Goal: Task Accomplishment & Management: Manage account settings

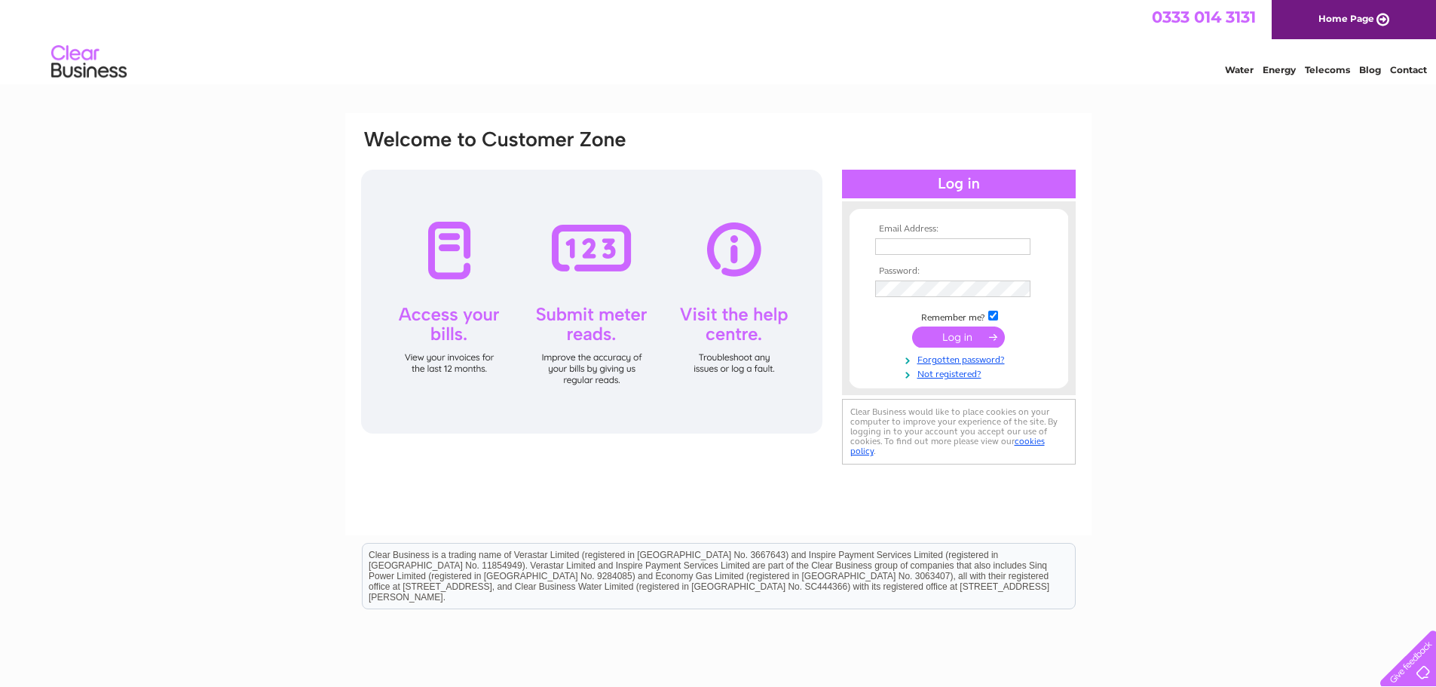
type input "accounts@bjre.co.uk"
click at [938, 338] on input "submit" at bounding box center [958, 336] width 93 height 21
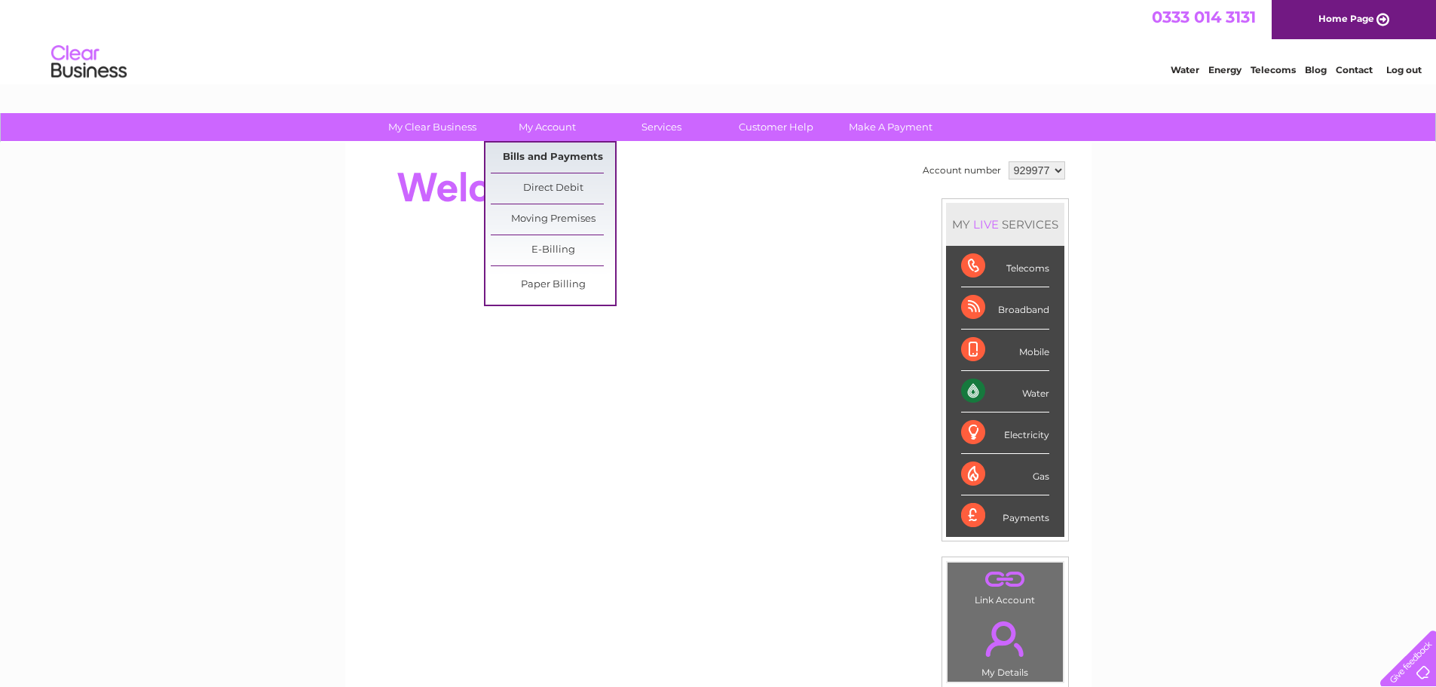
click at [560, 157] on link "Bills and Payments" at bounding box center [553, 157] width 124 height 30
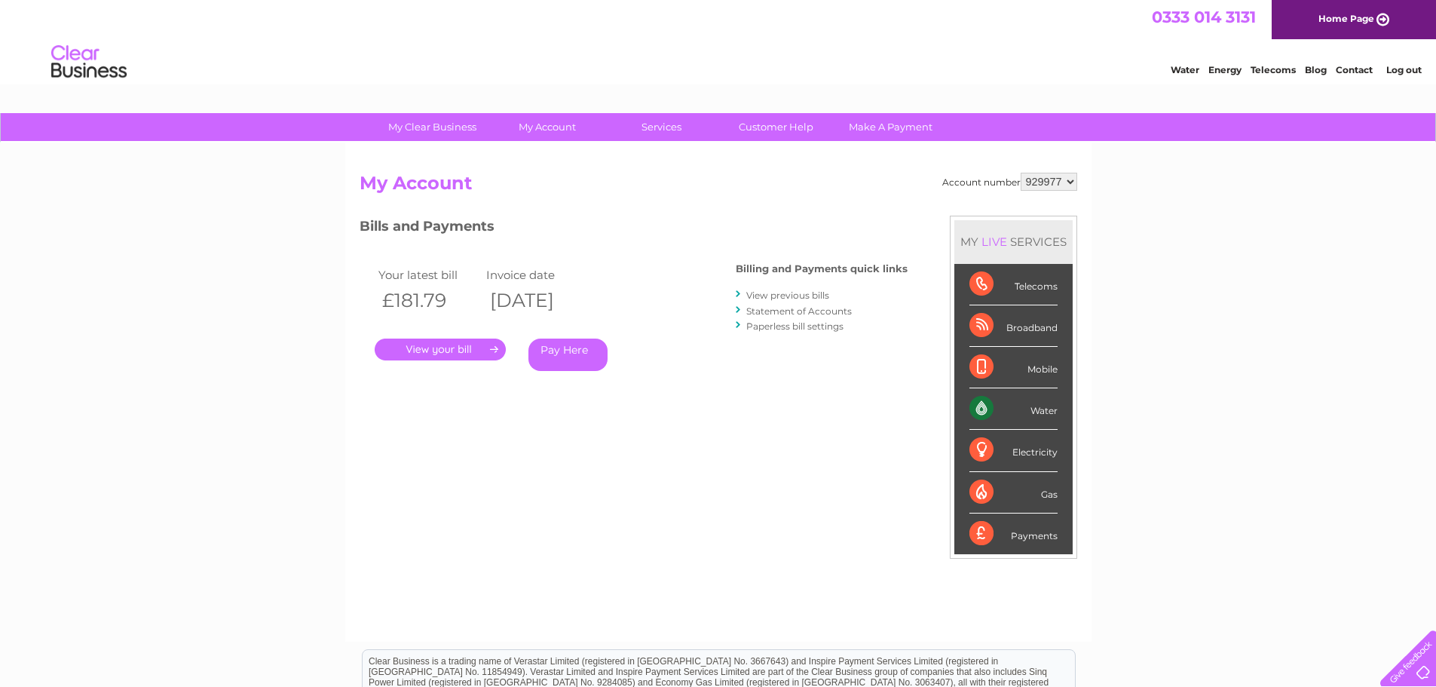
click at [440, 352] on link "." at bounding box center [440, 349] width 131 height 22
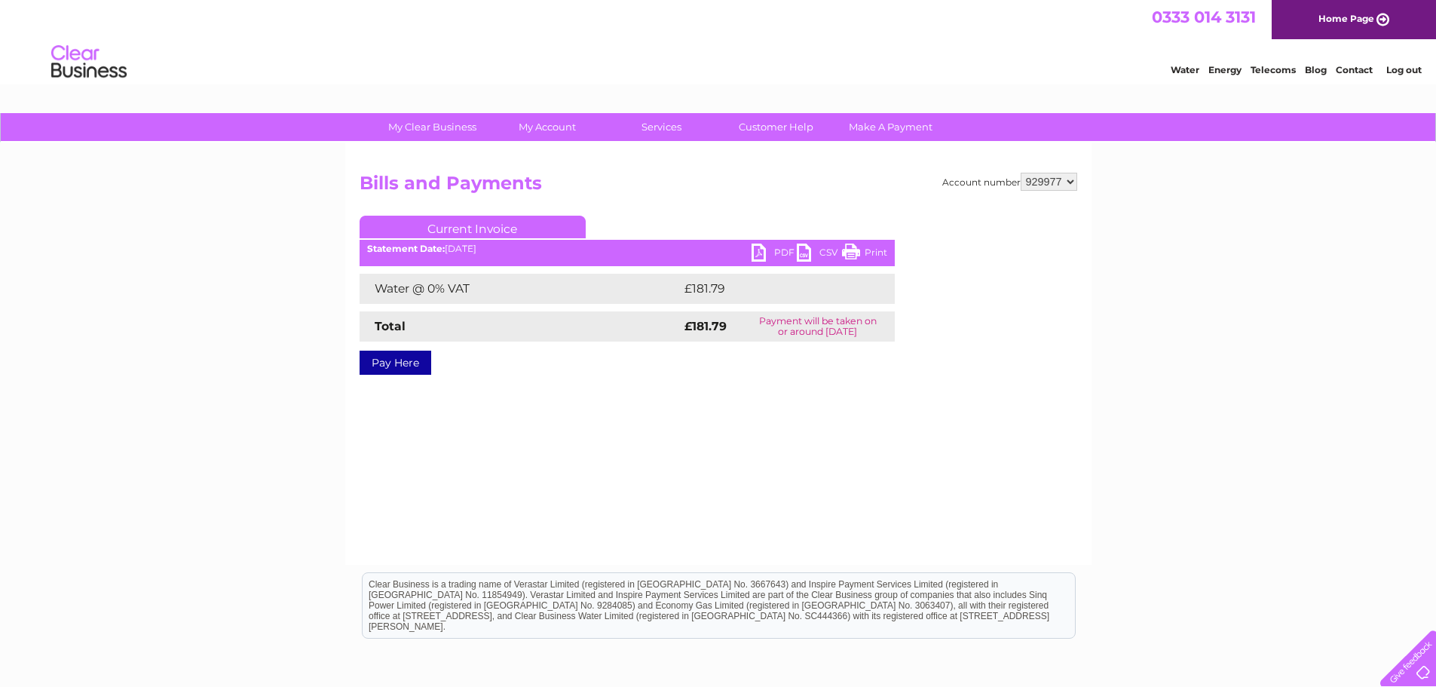
click at [755, 256] on link "PDF" at bounding box center [774, 254] width 45 height 22
